Goal: Check status: Check status

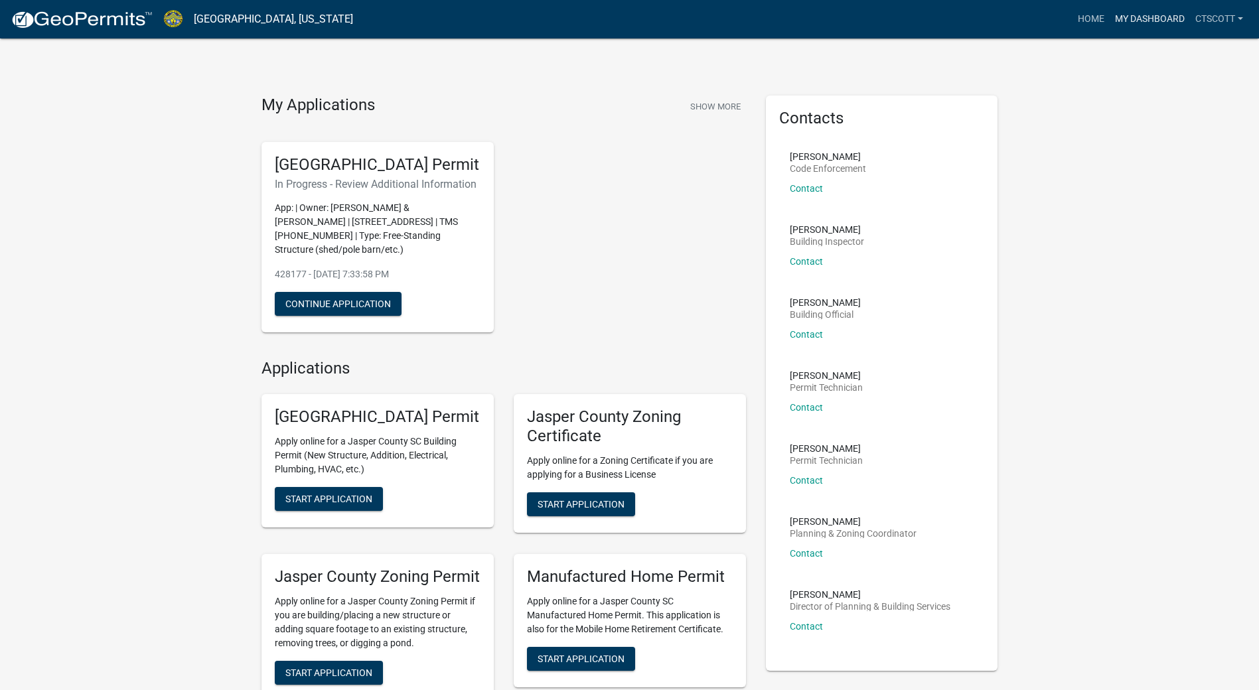
click at [1149, 16] on link "My Dashboard" at bounding box center [1150, 19] width 80 height 25
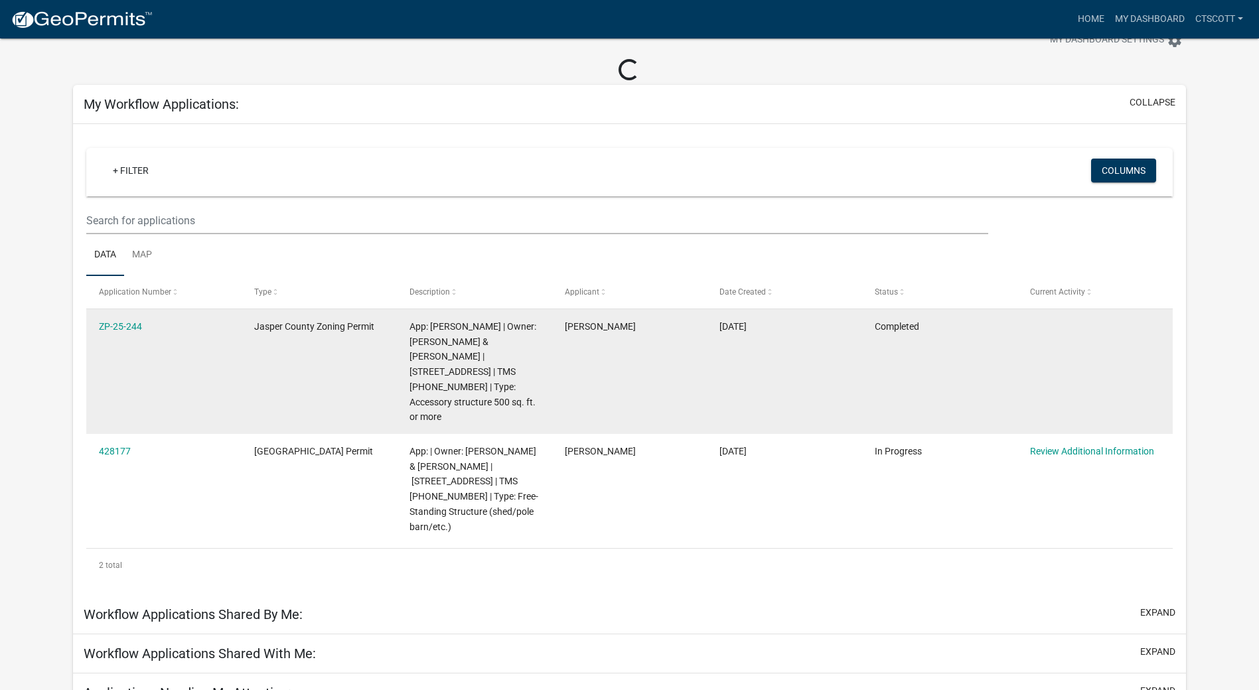
scroll to position [66, 0]
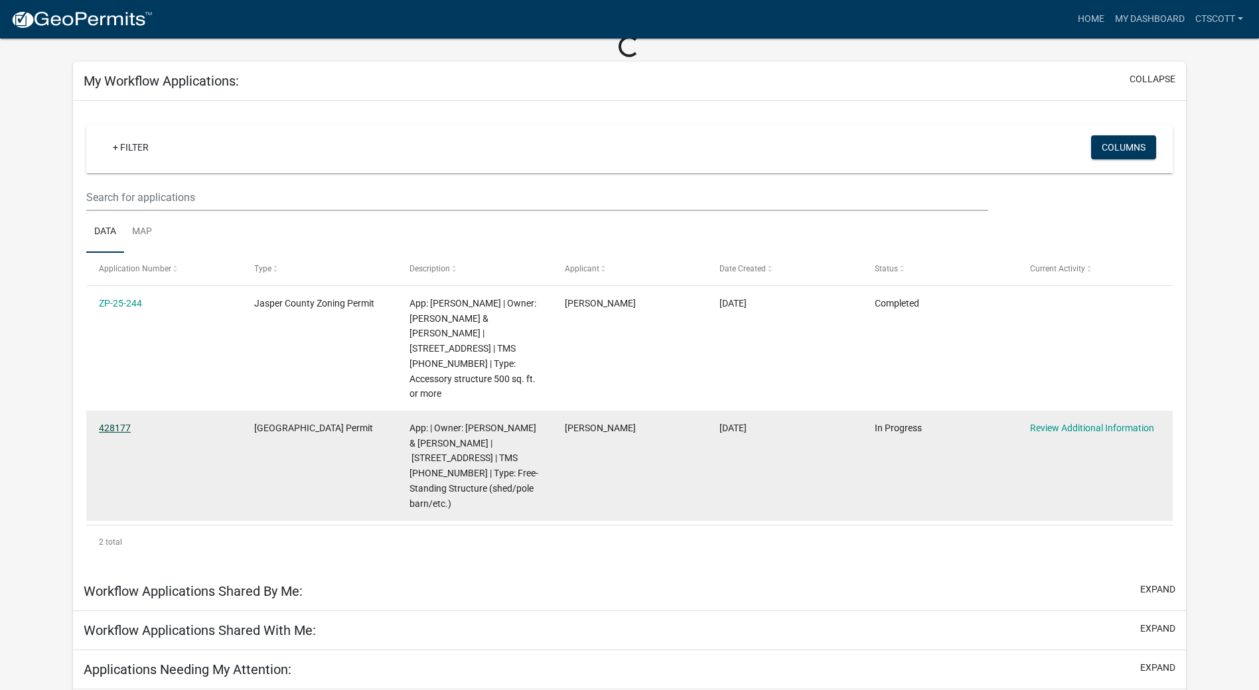
click at [108, 423] on link "428177" at bounding box center [115, 428] width 32 height 11
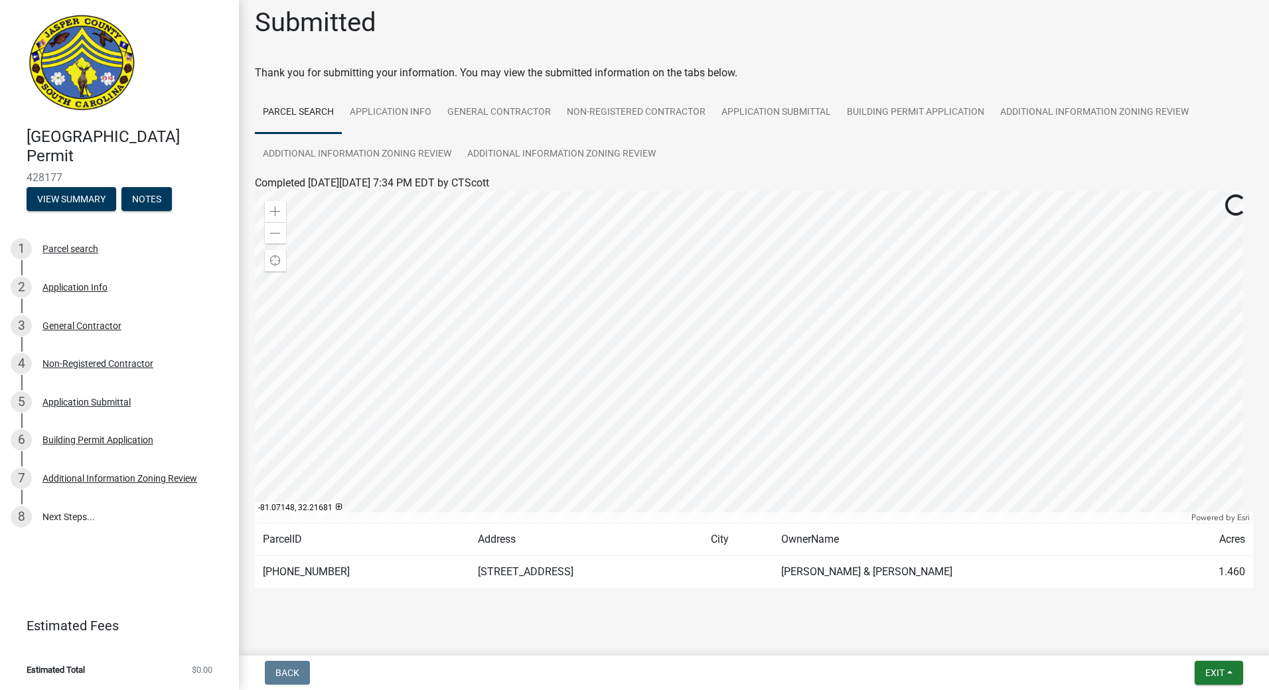
scroll to position [25, 0]
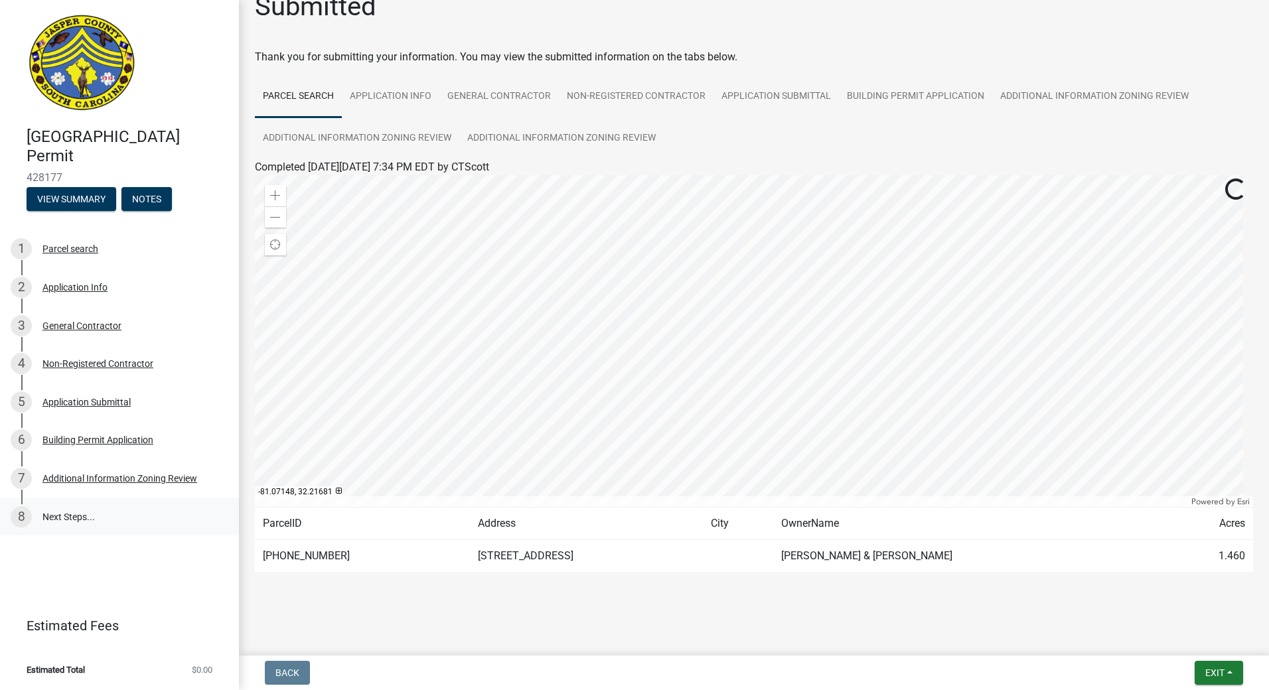
click at [79, 519] on link "8 Next Steps..." at bounding box center [119, 517] width 239 height 39
click at [65, 514] on link "8 Next Steps..." at bounding box center [119, 517] width 239 height 39
click at [66, 514] on link "8 Next Steps..." at bounding box center [119, 517] width 239 height 39
click at [110, 482] on div "Additional Information Zoning Review" at bounding box center [119, 478] width 155 height 9
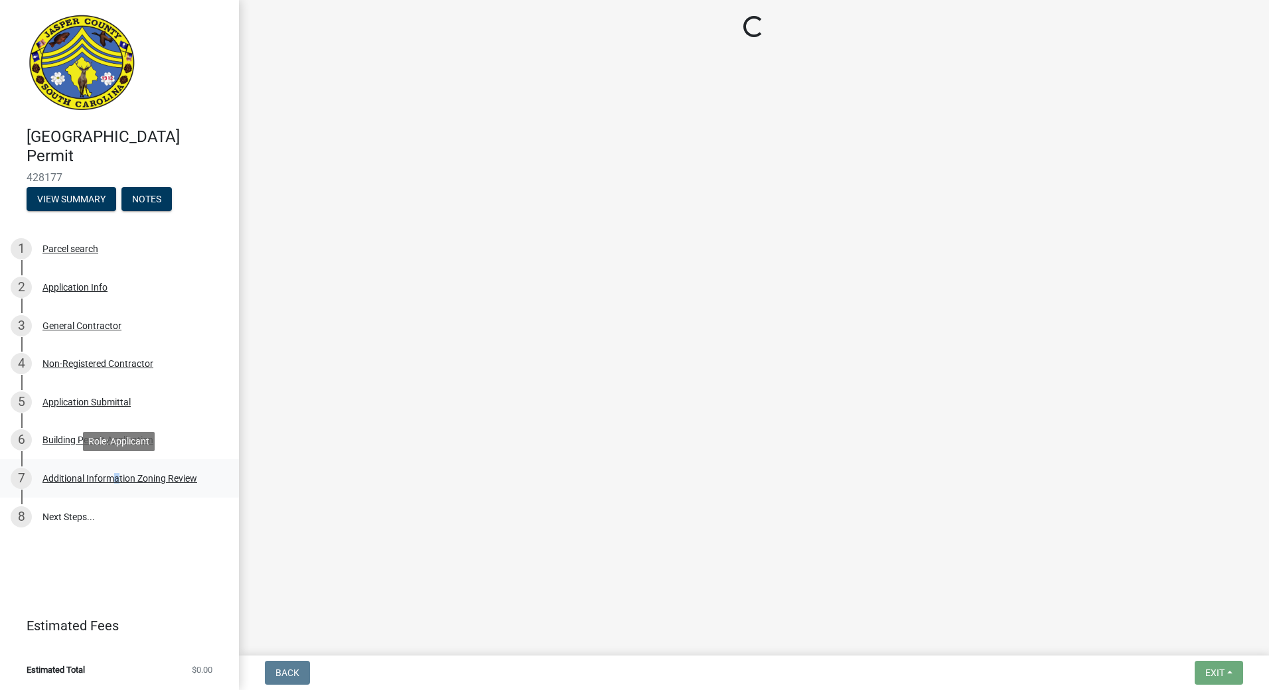
scroll to position [0, 0]
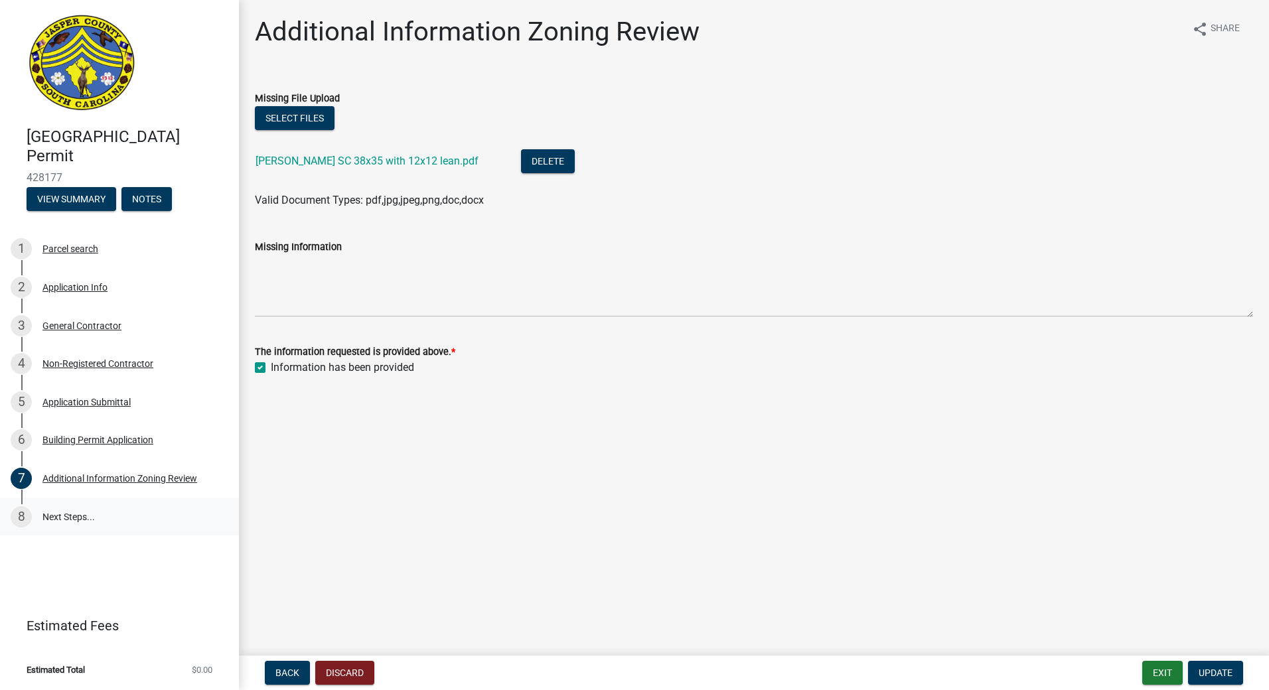
drag, startPoint x: 110, startPoint y: 482, endPoint x: 71, endPoint y: 520, distance: 54.9
click at [71, 520] on link "8 Next Steps..." at bounding box center [119, 517] width 239 height 39
click at [21, 517] on div "8" at bounding box center [21, 517] width 21 height 21
click at [60, 519] on link "8 Next Steps..." at bounding box center [119, 517] width 239 height 39
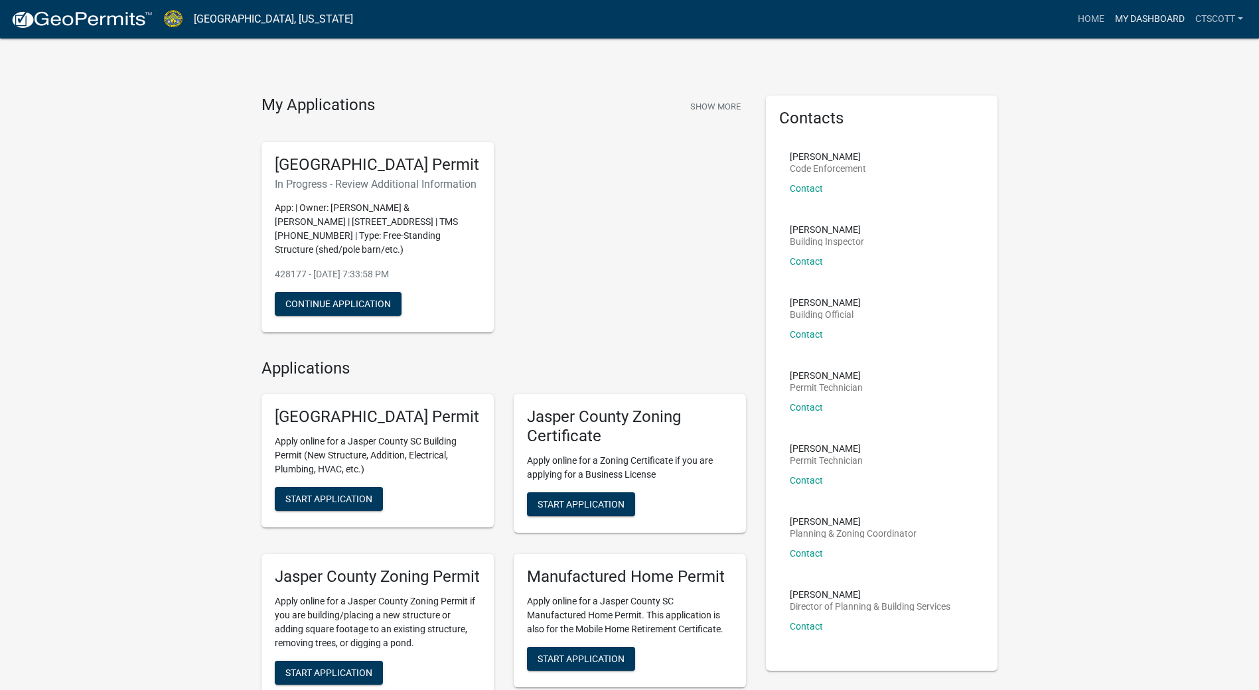
click at [1173, 16] on link "My Dashboard" at bounding box center [1150, 19] width 80 height 25
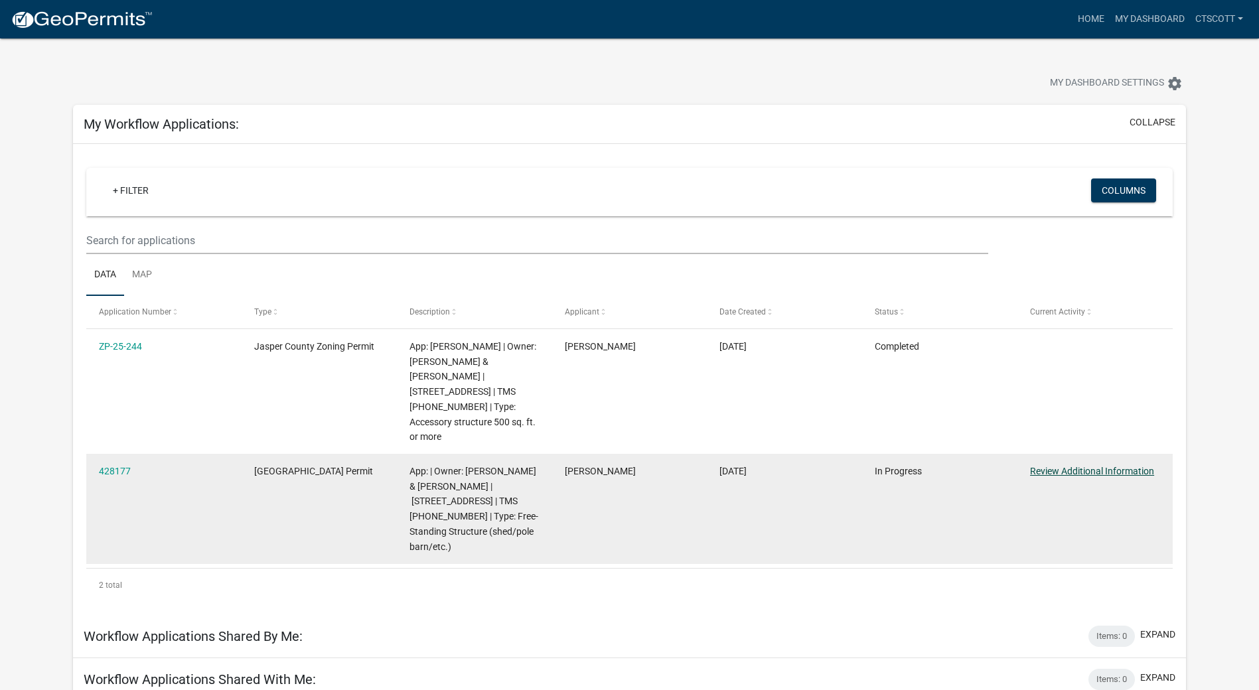
click at [1094, 466] on link "Review Additional Information" at bounding box center [1092, 471] width 124 height 11
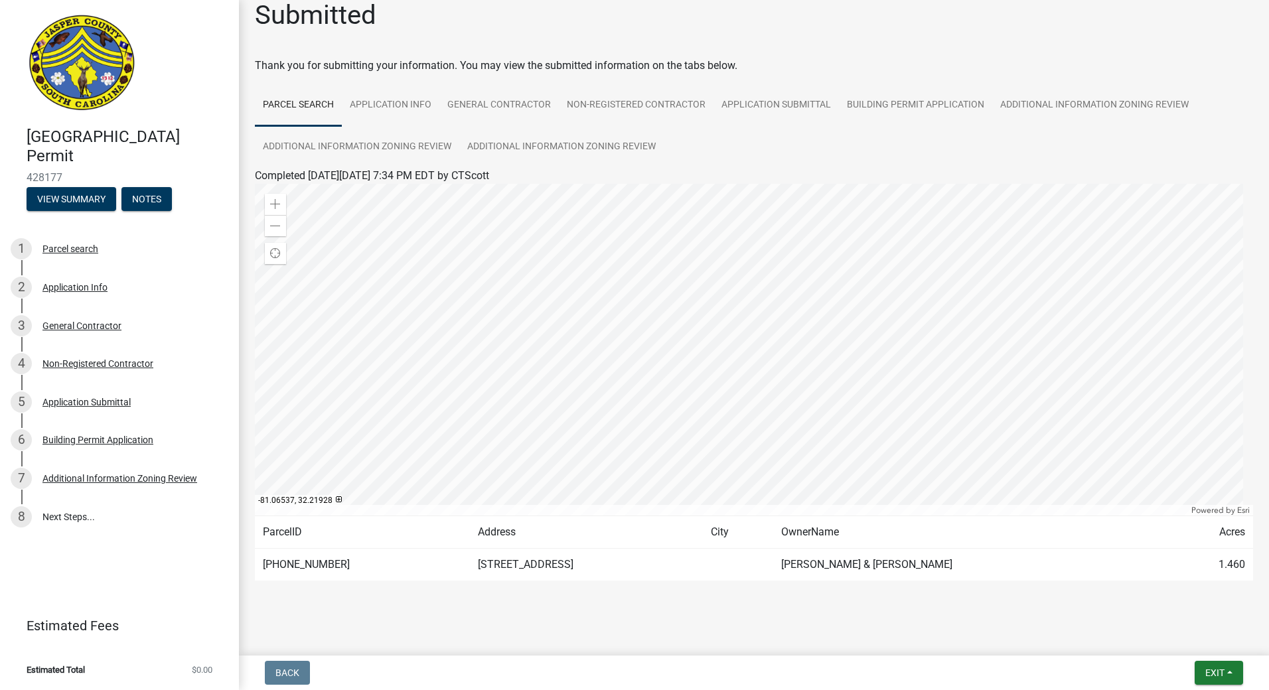
scroll to position [25, 0]
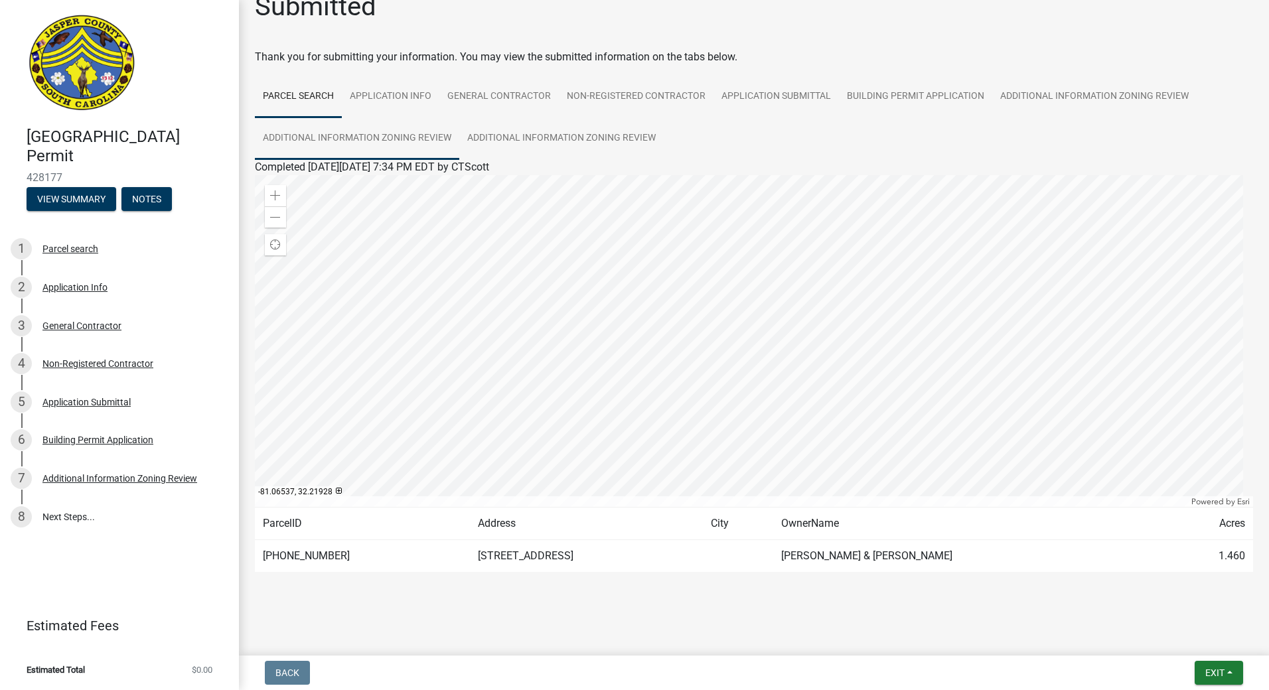
click at [414, 137] on link "Additional Information Zoning Review" at bounding box center [357, 139] width 204 height 42
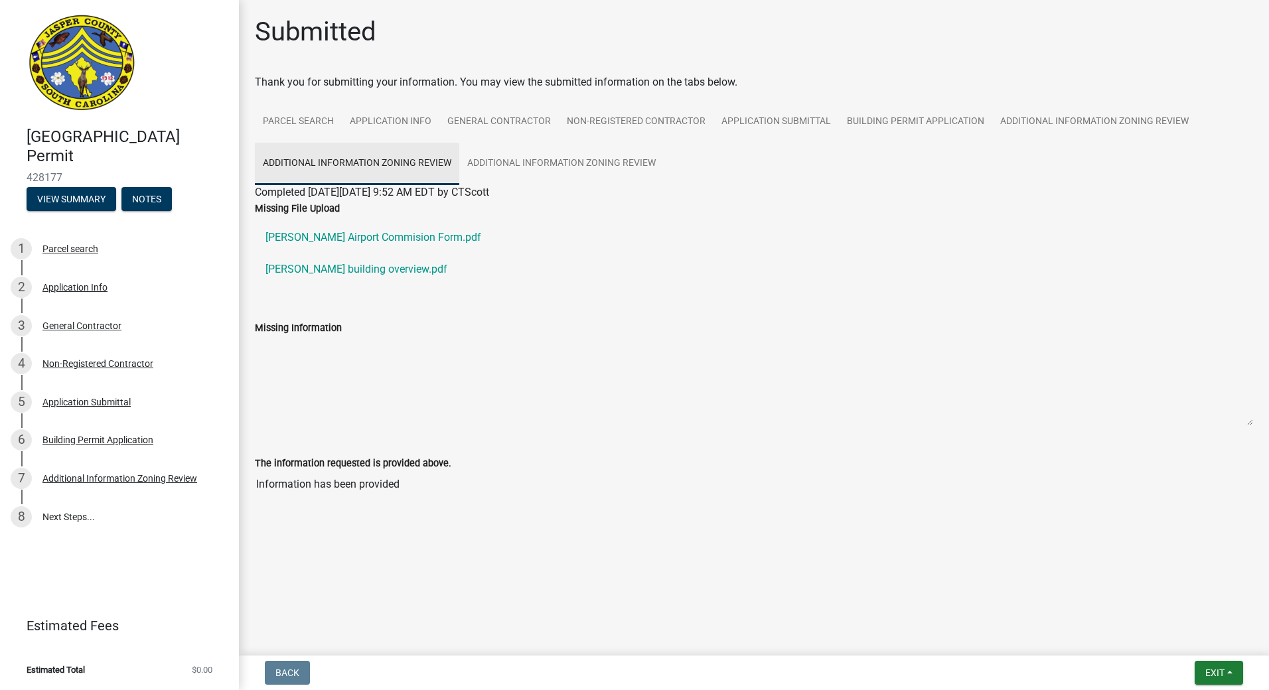
scroll to position [0, 0]
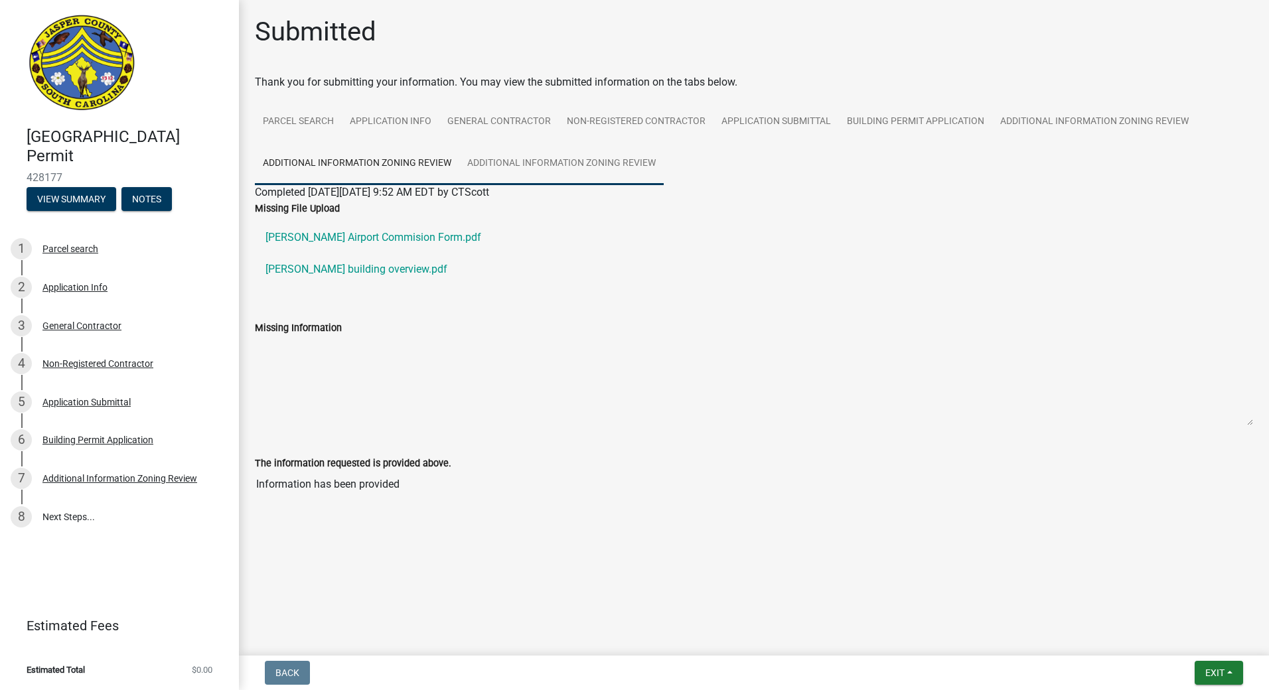
click at [603, 157] on link "Additional Information Zoning Review" at bounding box center [561, 164] width 204 height 42
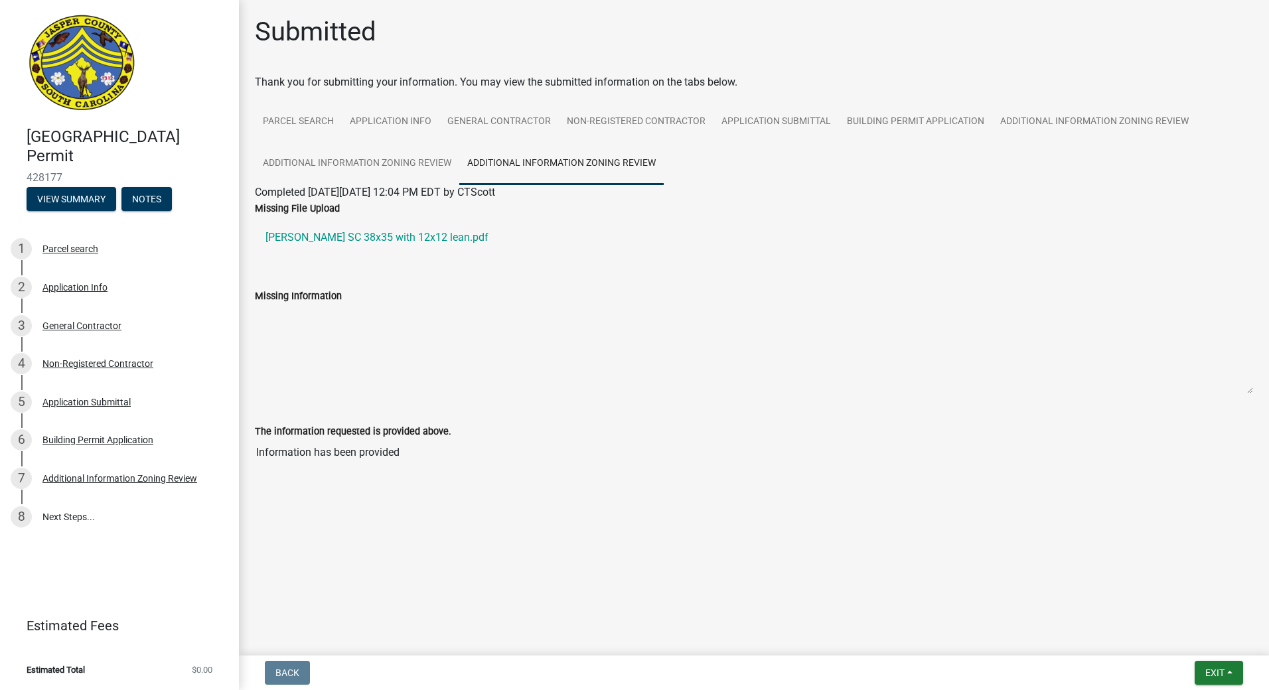
click at [604, 157] on link "Additional Information Zoning Review" at bounding box center [561, 164] width 204 height 42
click at [368, 167] on link "Additional Information Zoning Review" at bounding box center [357, 164] width 204 height 42
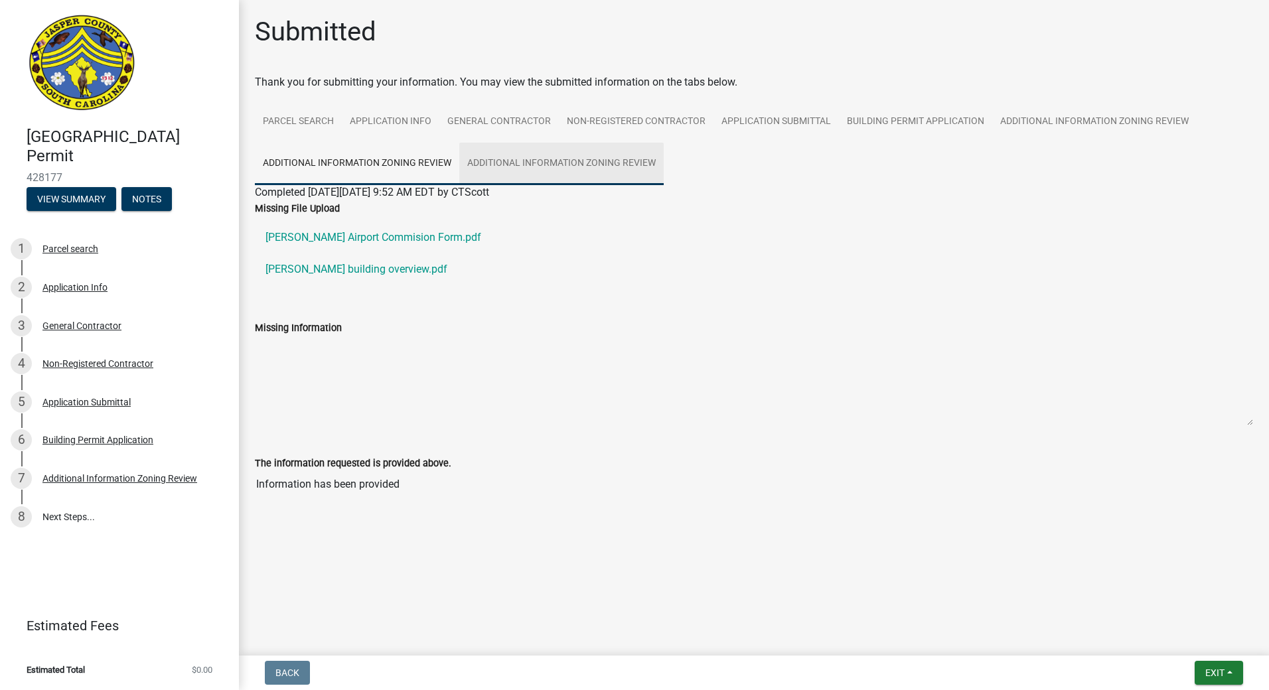
click at [583, 163] on link "Additional Information Zoning Review" at bounding box center [561, 164] width 204 height 42
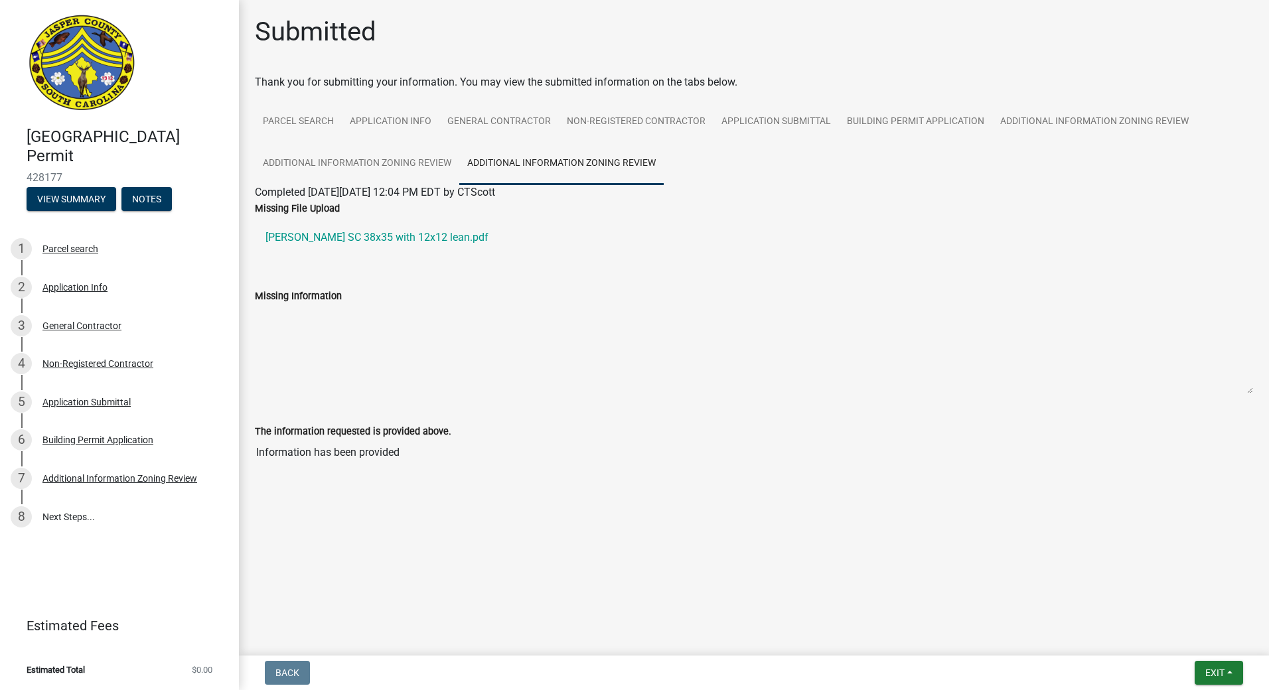
click at [615, 159] on link "Additional Information Zoning Review" at bounding box center [561, 164] width 204 height 42
click at [403, 169] on link "Additional Information Zoning Review" at bounding box center [357, 164] width 204 height 42
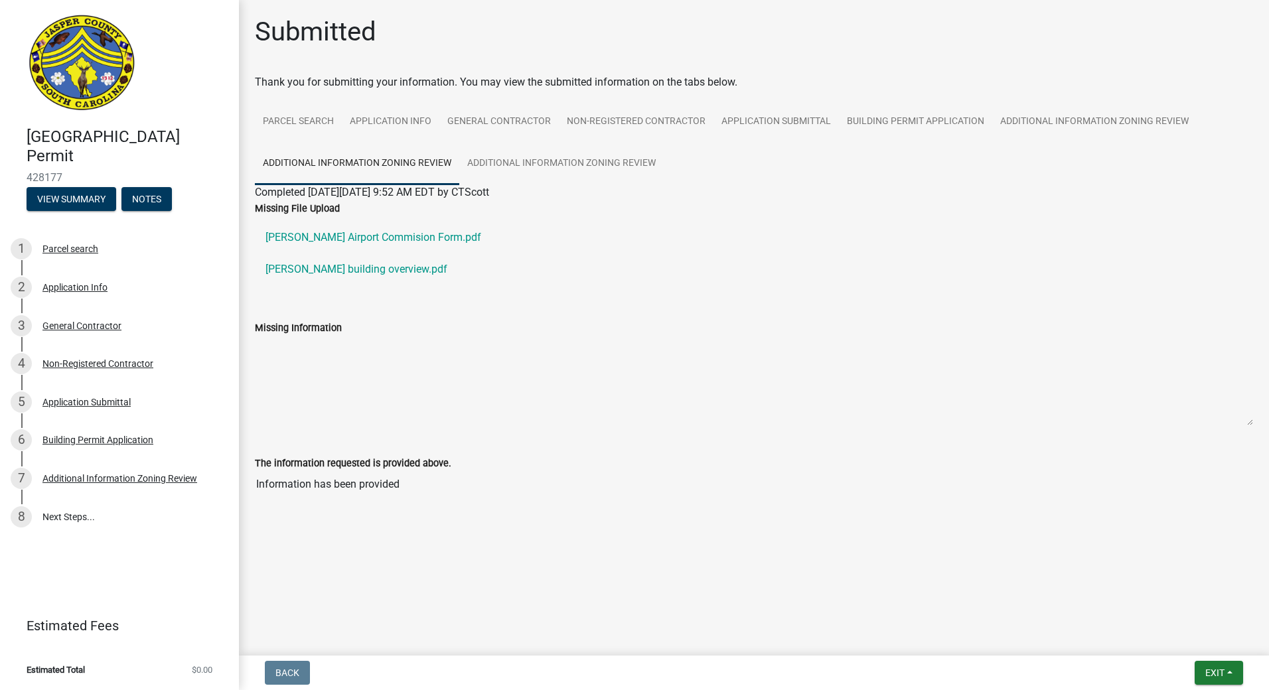
drag, startPoint x: 388, startPoint y: 237, endPoint x: 580, endPoint y: 522, distance: 343.6
click at [580, 522] on div at bounding box center [754, 517] width 757 height 16
